Goal: Task Accomplishment & Management: Manage account settings

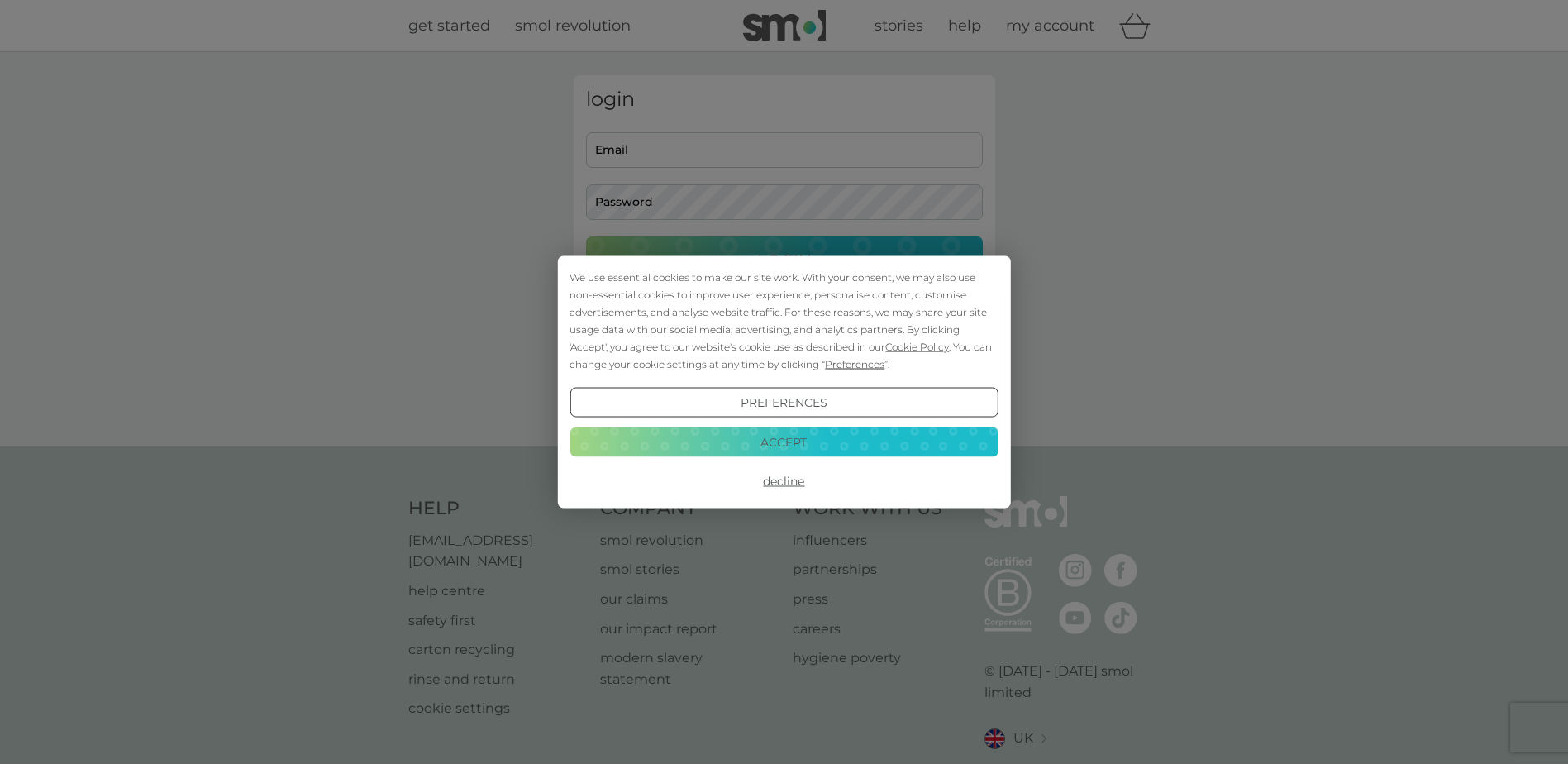
click at [776, 434] on button "Accept" at bounding box center [784, 441] width 428 height 30
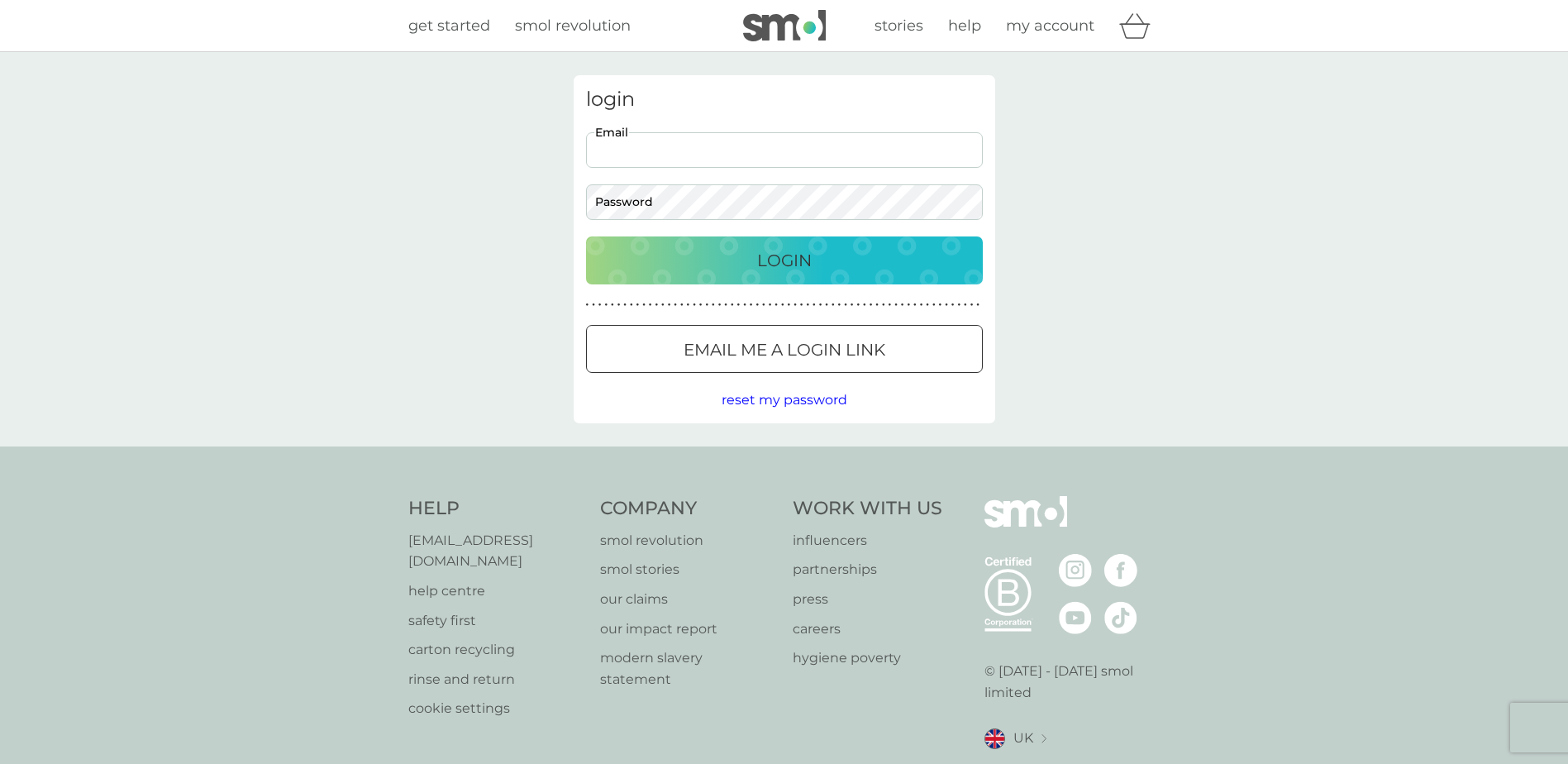
click at [720, 157] on input "Email" at bounding box center [784, 150] width 397 height 35
type input "[EMAIL_ADDRESS][DOMAIN_NAME]"
click at [751, 256] on div "Login" at bounding box center [784, 260] width 364 height 27
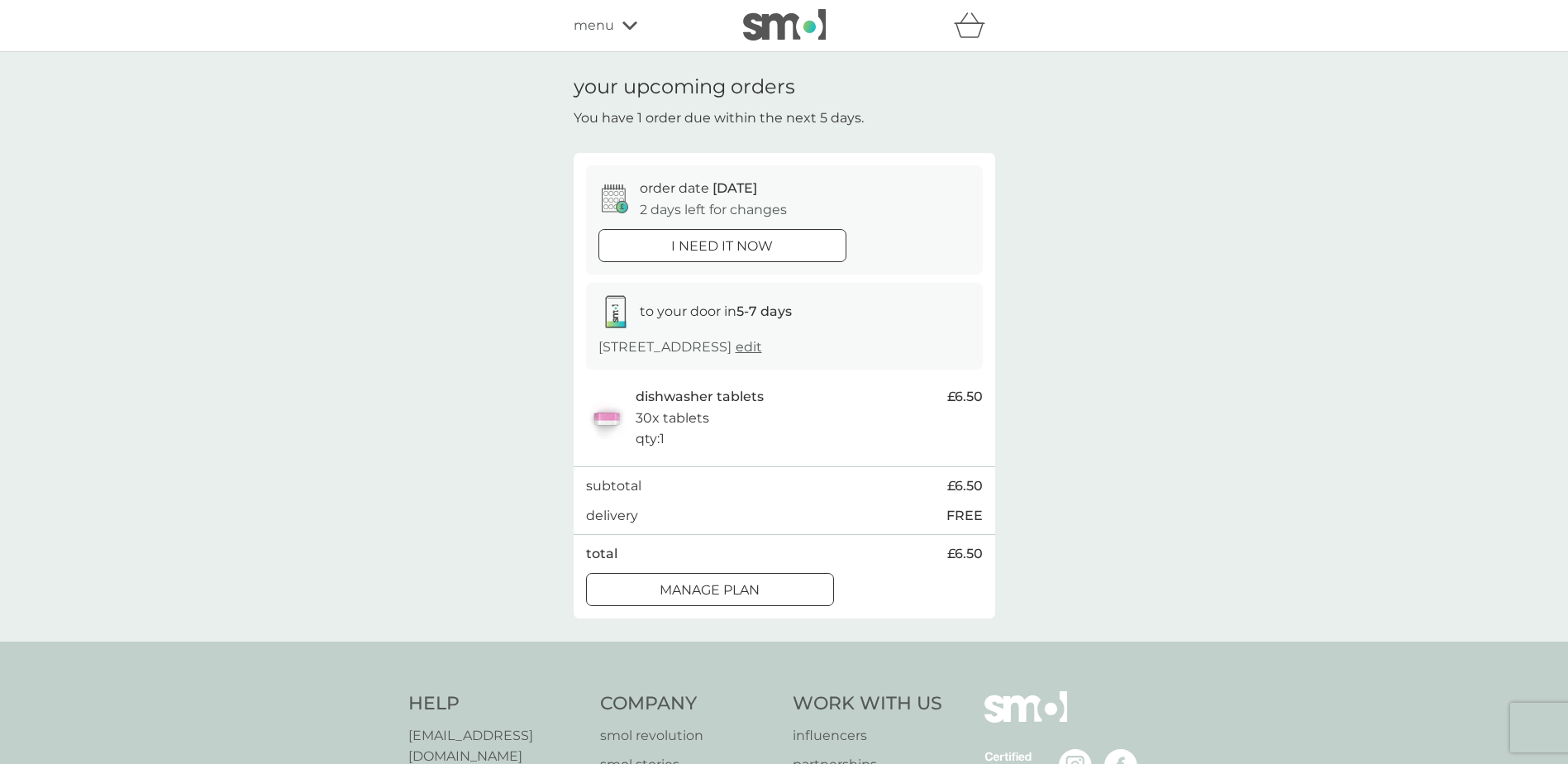
click at [738, 594] on div at bounding box center [710, 589] width 59 height 17
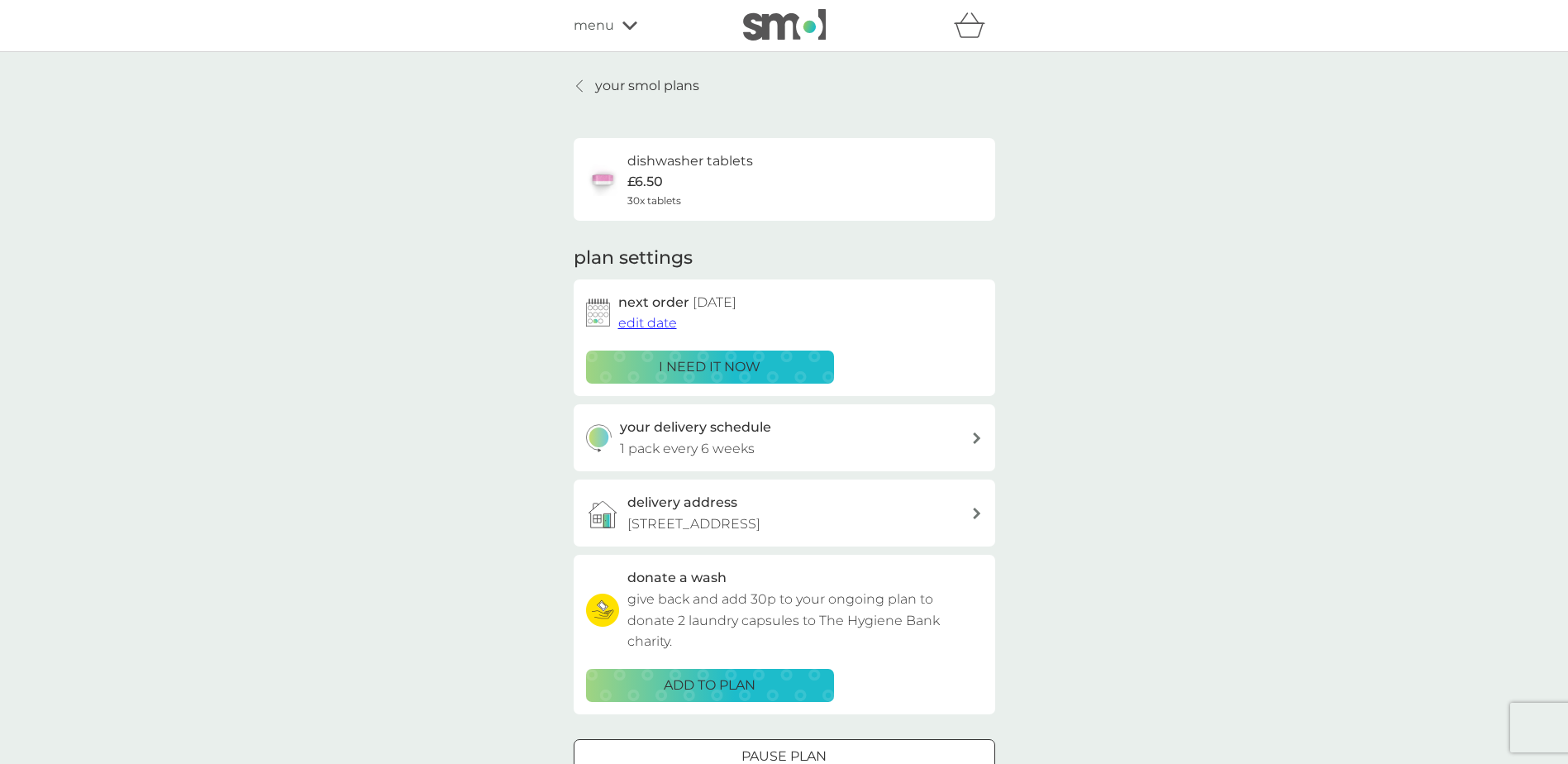
click at [640, 326] on span "edit date" at bounding box center [648, 323] width 58 height 15
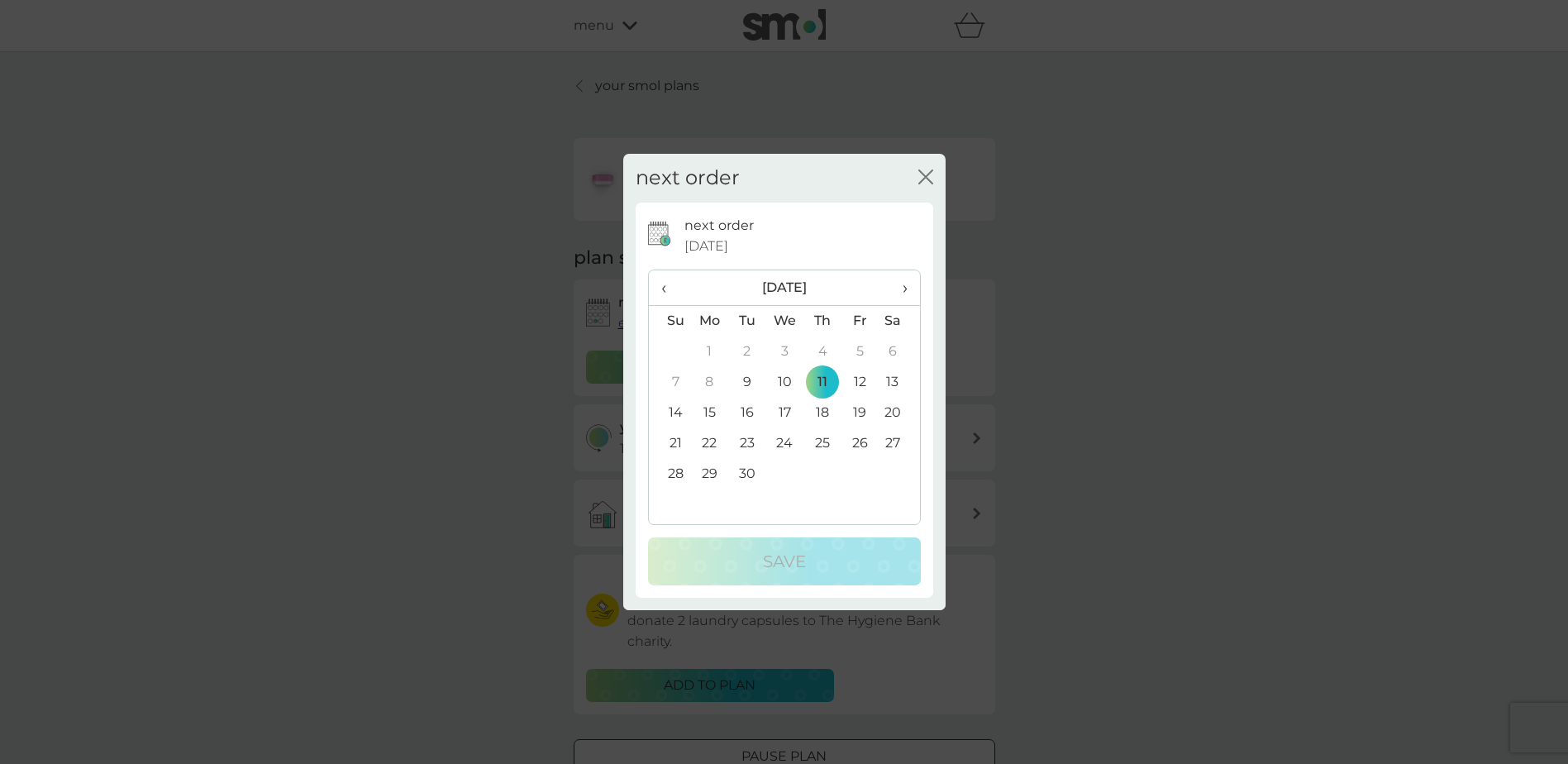
click at [865, 441] on td "26" at bounding box center [859, 444] width 37 height 31
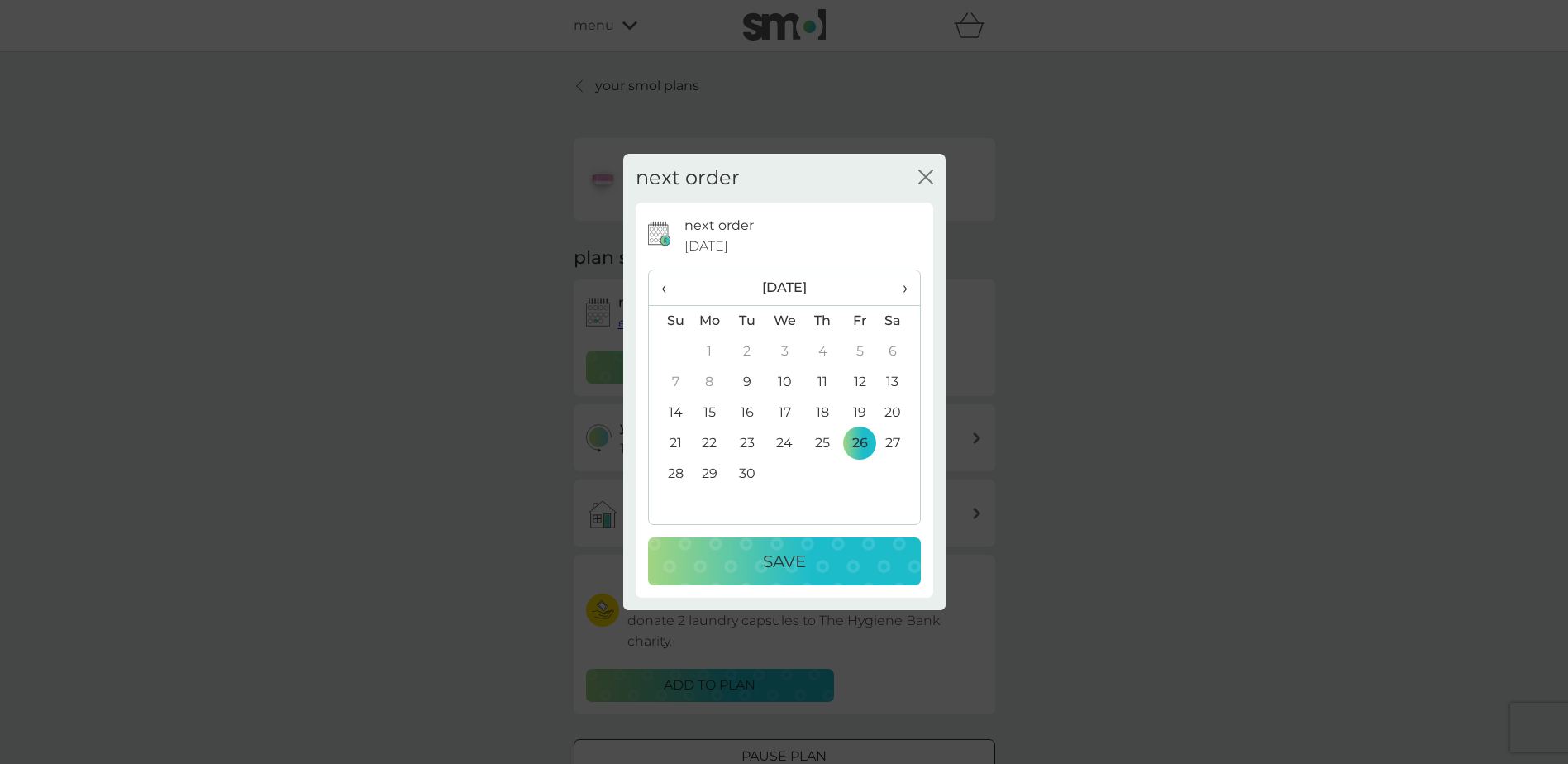
click at [862, 554] on div "Save" at bounding box center [784, 561] width 240 height 27
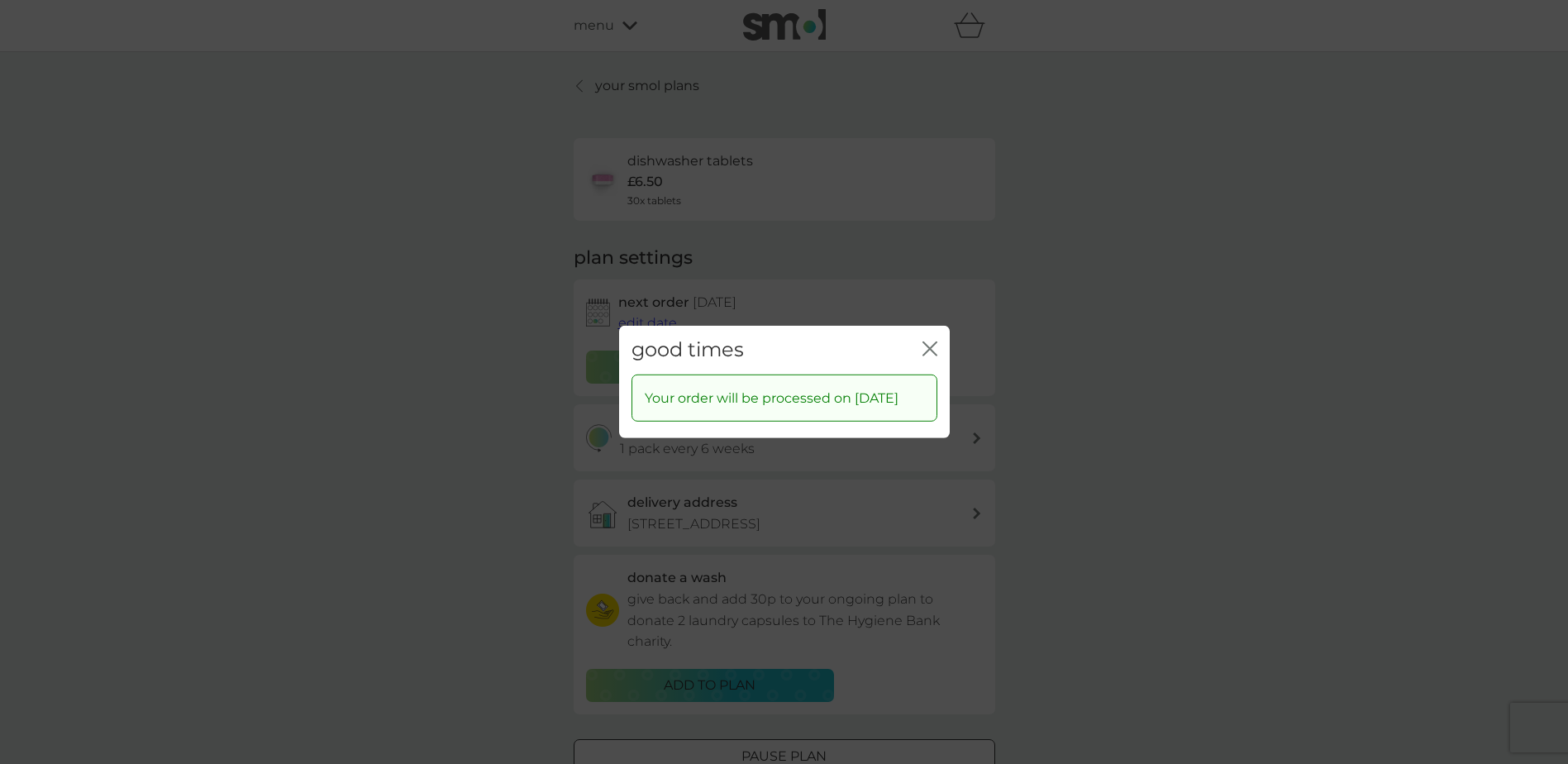
click at [928, 342] on icon "close" at bounding box center [929, 348] width 15 height 15
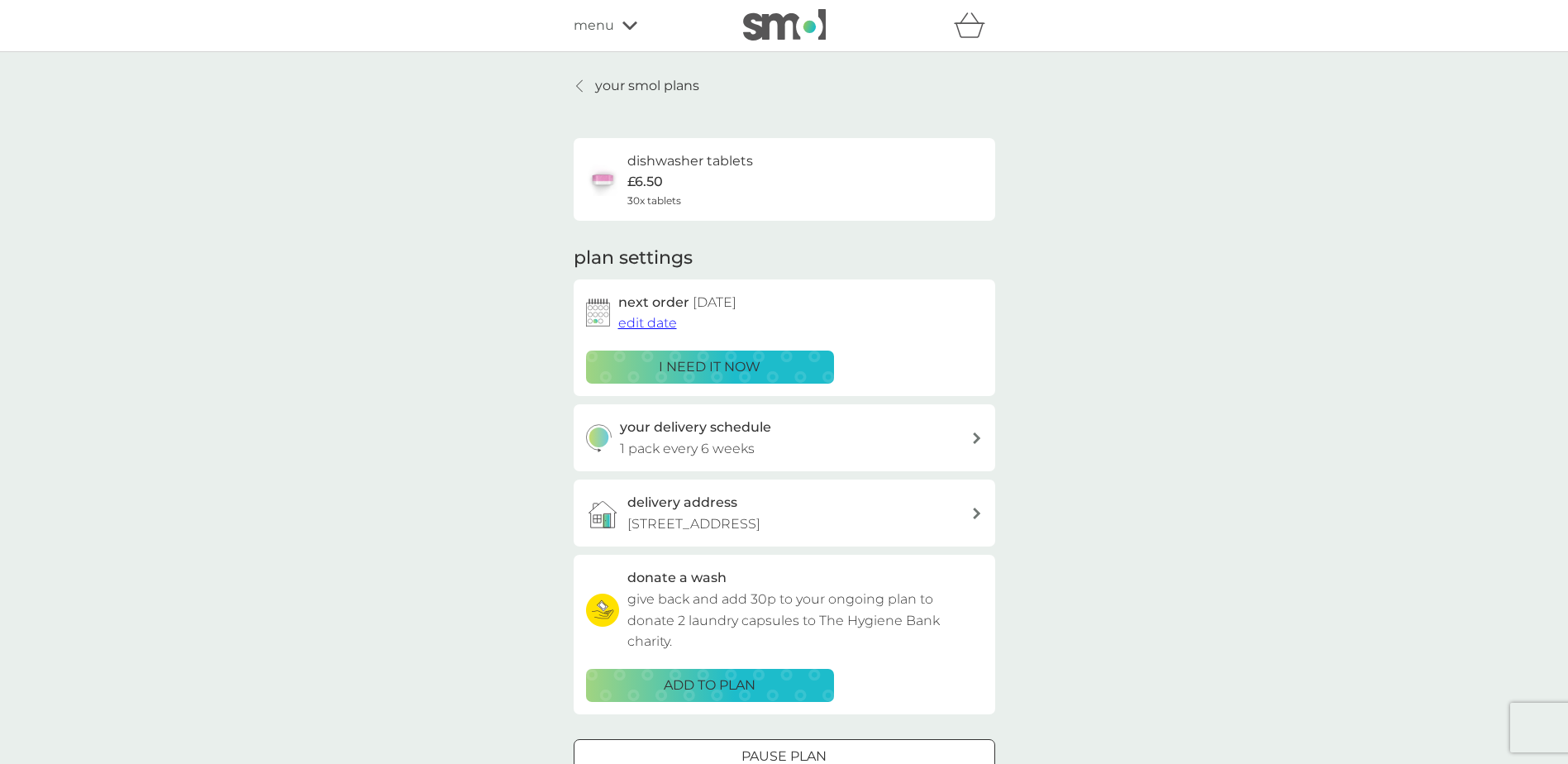
click at [605, 84] on p "your smol plans" at bounding box center [647, 85] width 104 height 22
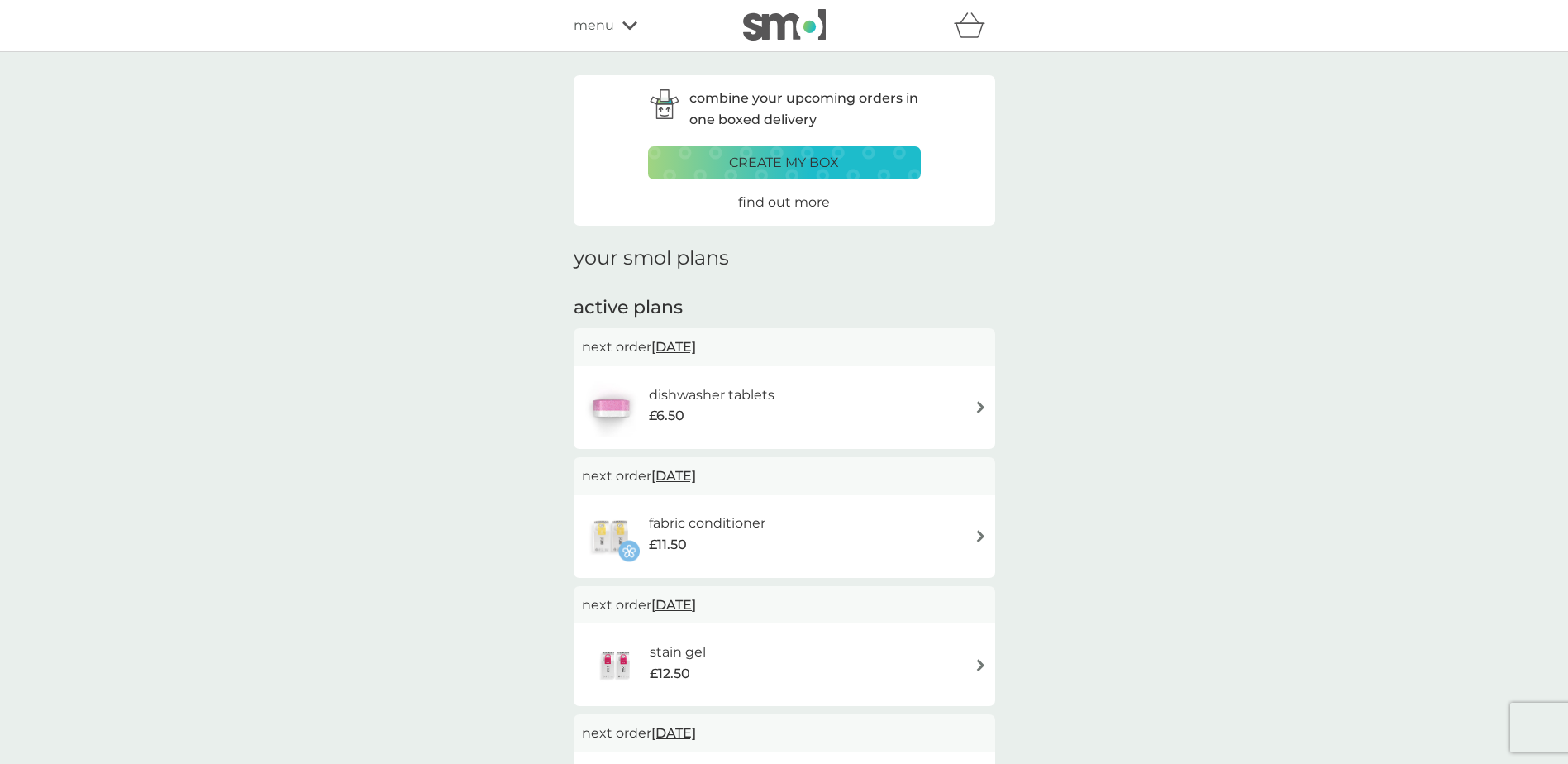
click at [624, 25] on icon at bounding box center [630, 26] width 15 height 9
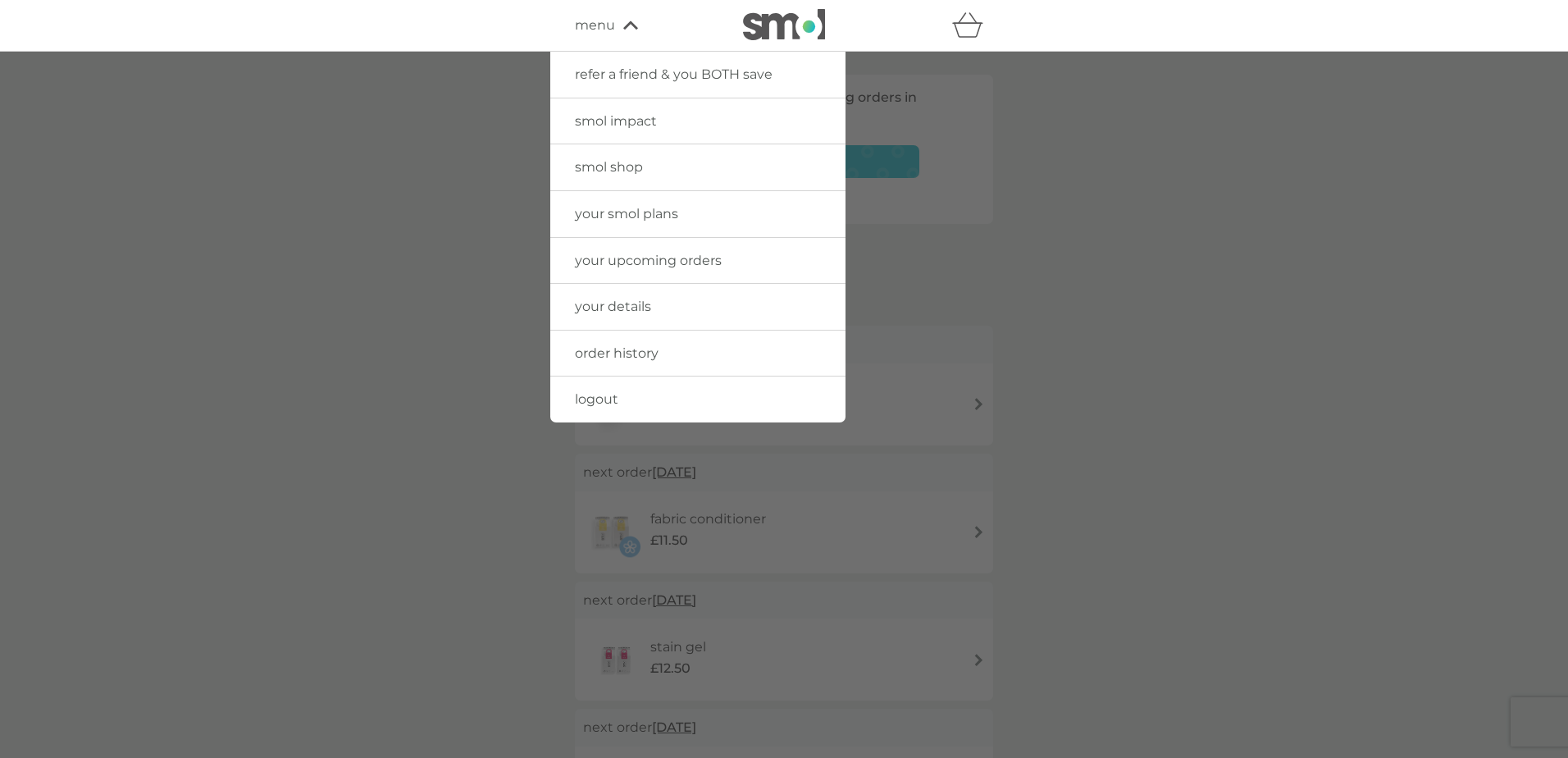
click at [635, 308] on span "your details" at bounding box center [613, 306] width 76 height 15
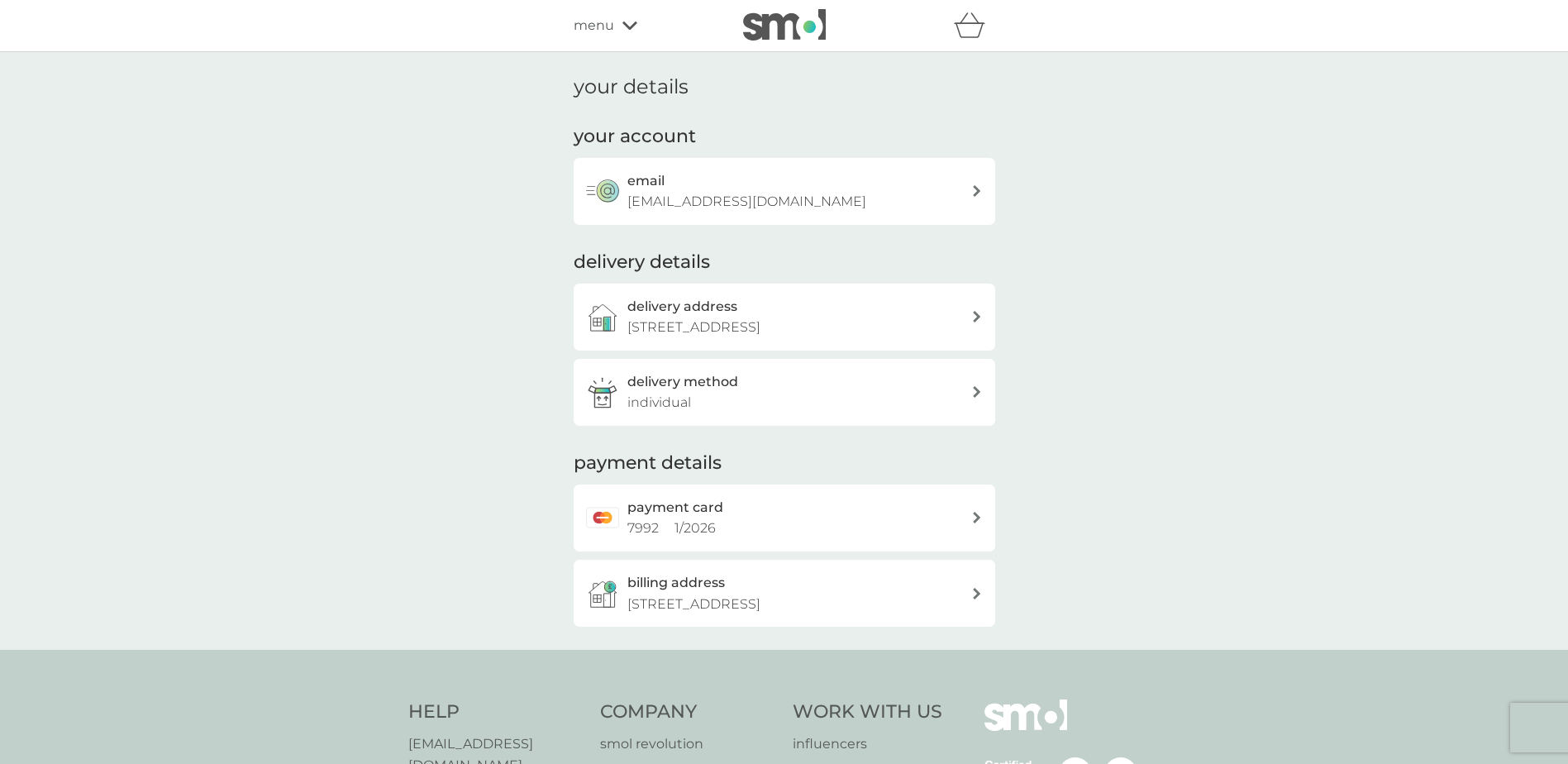
click at [963, 516] on div "payment card 7992 1 / 2026" at bounding box center [799, 517] width 344 height 42
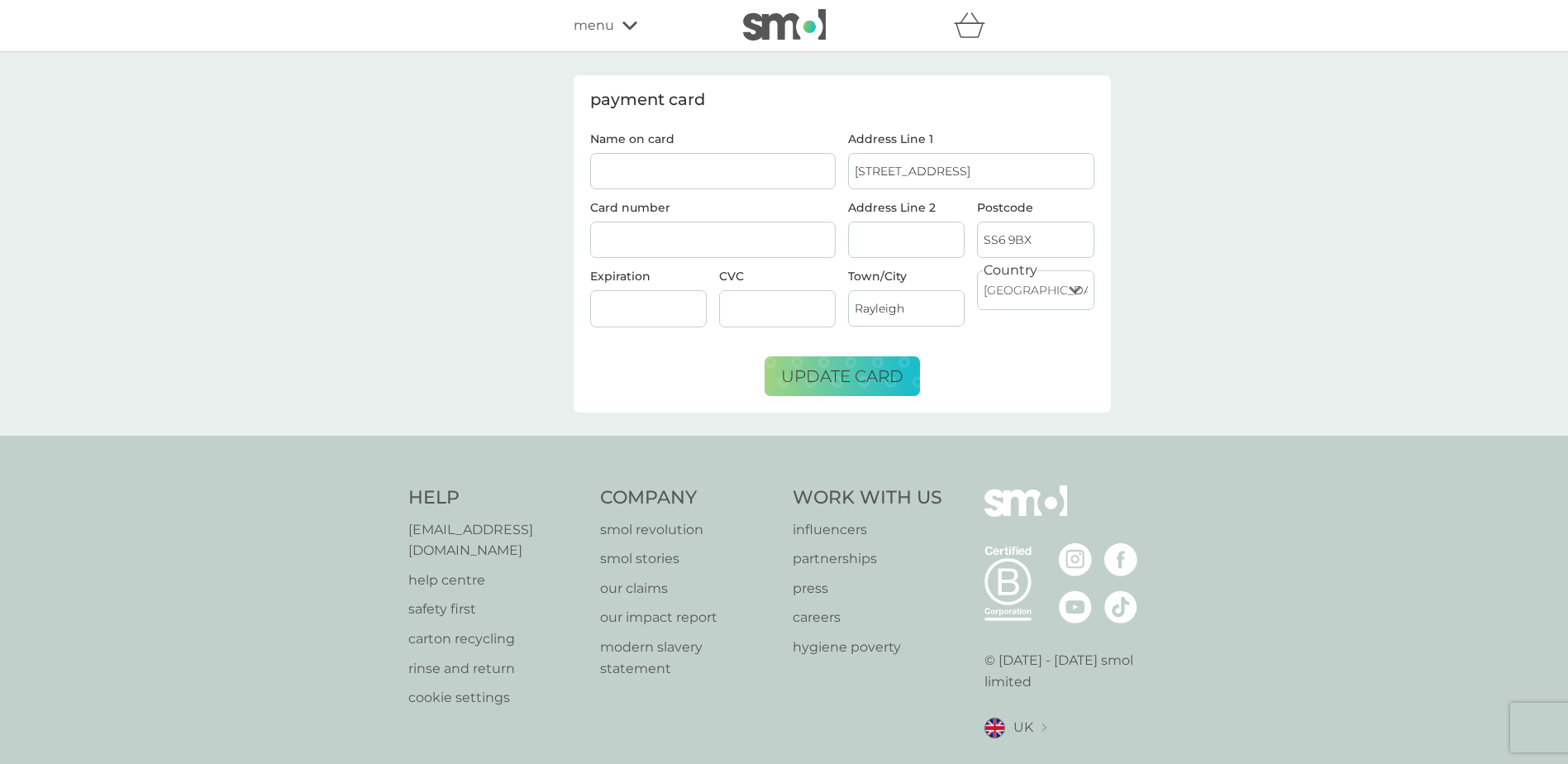
click at [750, 185] on input "Name on card" at bounding box center [713, 171] width 246 height 36
click at [750, 176] on input "Name on card" at bounding box center [713, 171] width 246 height 36
